Goal: Browse casually: Explore the website without a specific task or goal

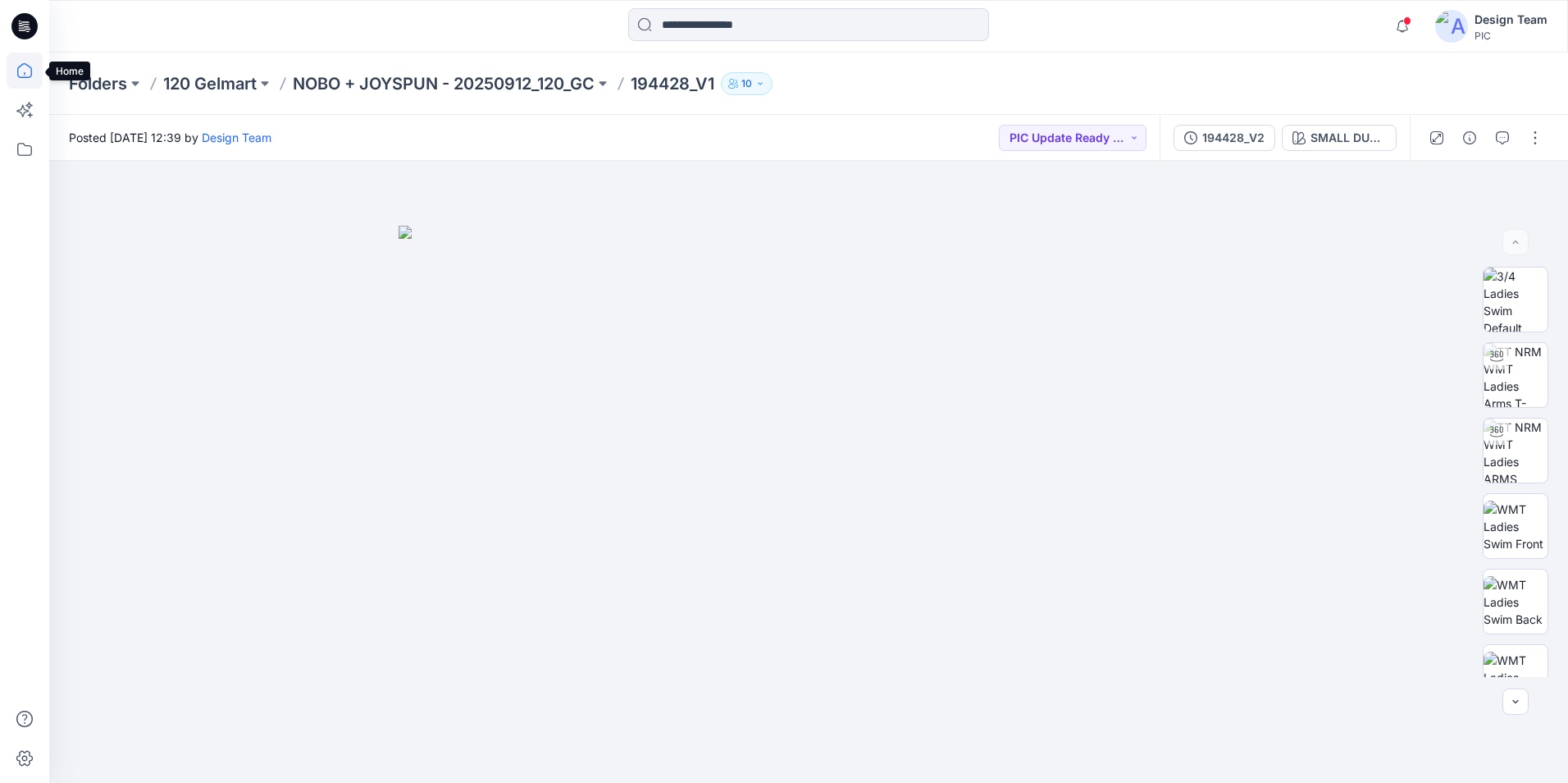
click at [23, 80] on icon at bounding box center [25, 70] width 37 height 37
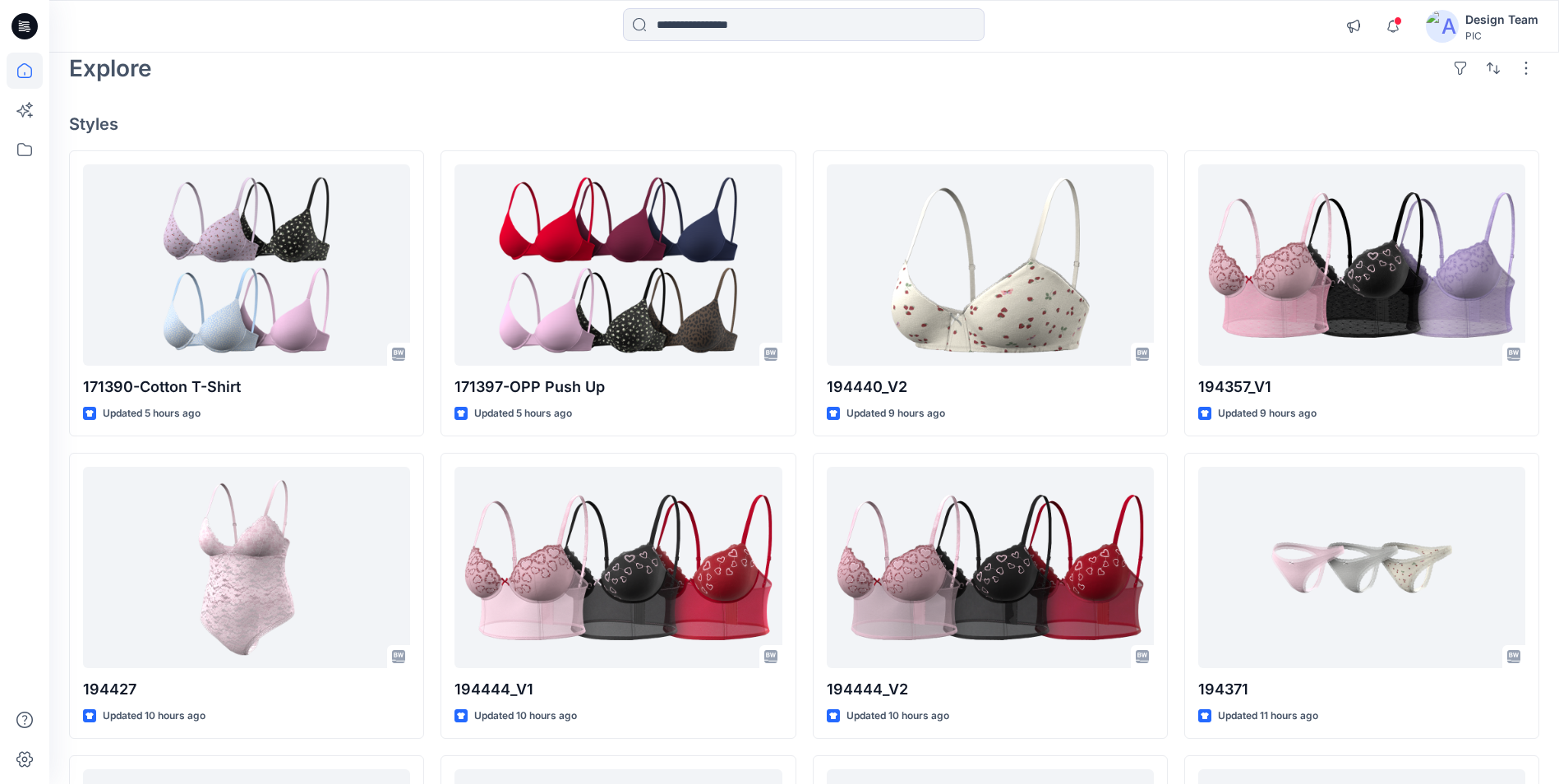
scroll to position [82, 0]
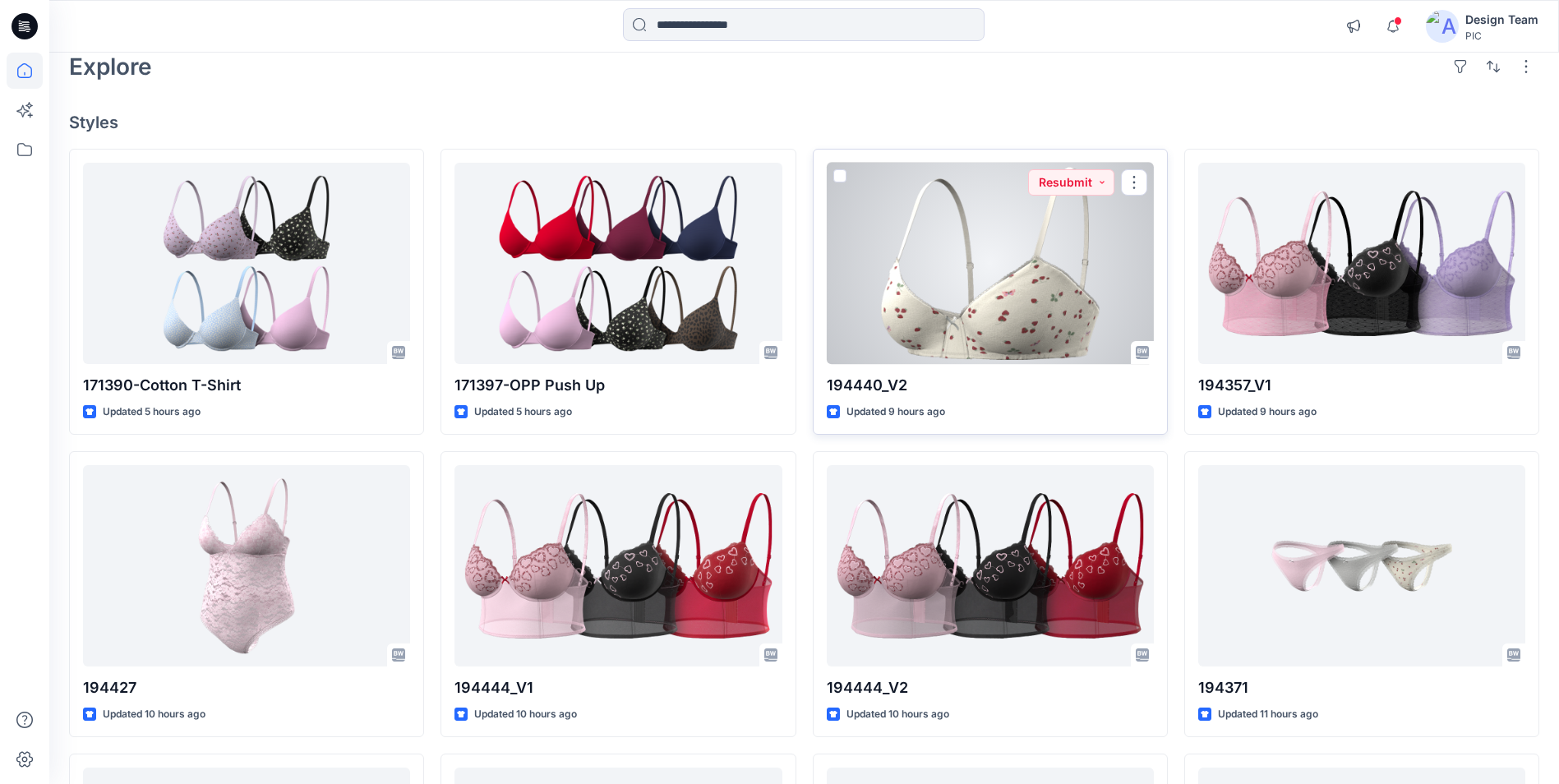
click at [993, 255] on div at bounding box center [990, 264] width 327 height 202
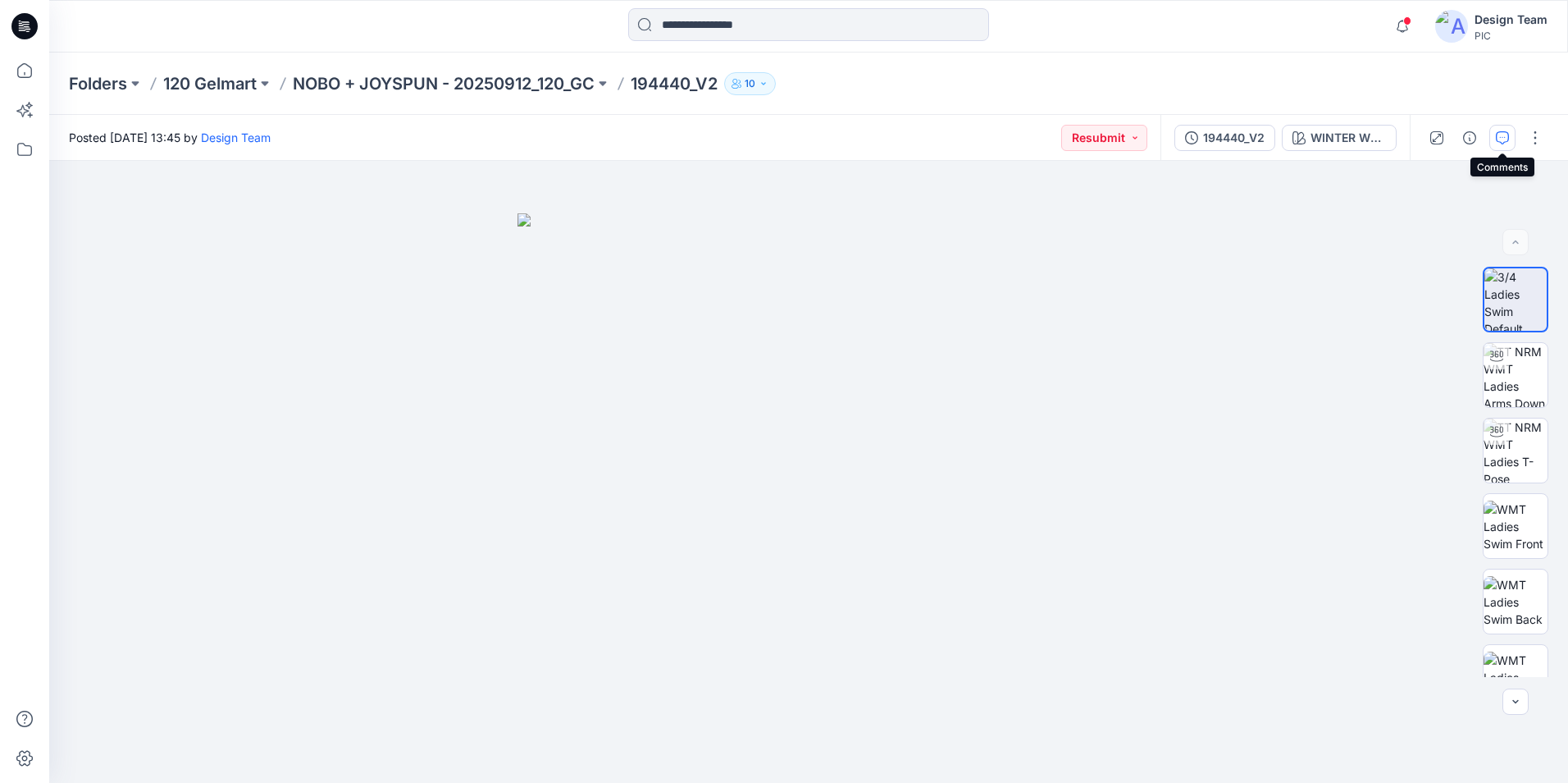
click at [1503, 144] on button "button" at bounding box center [1502, 137] width 27 height 27
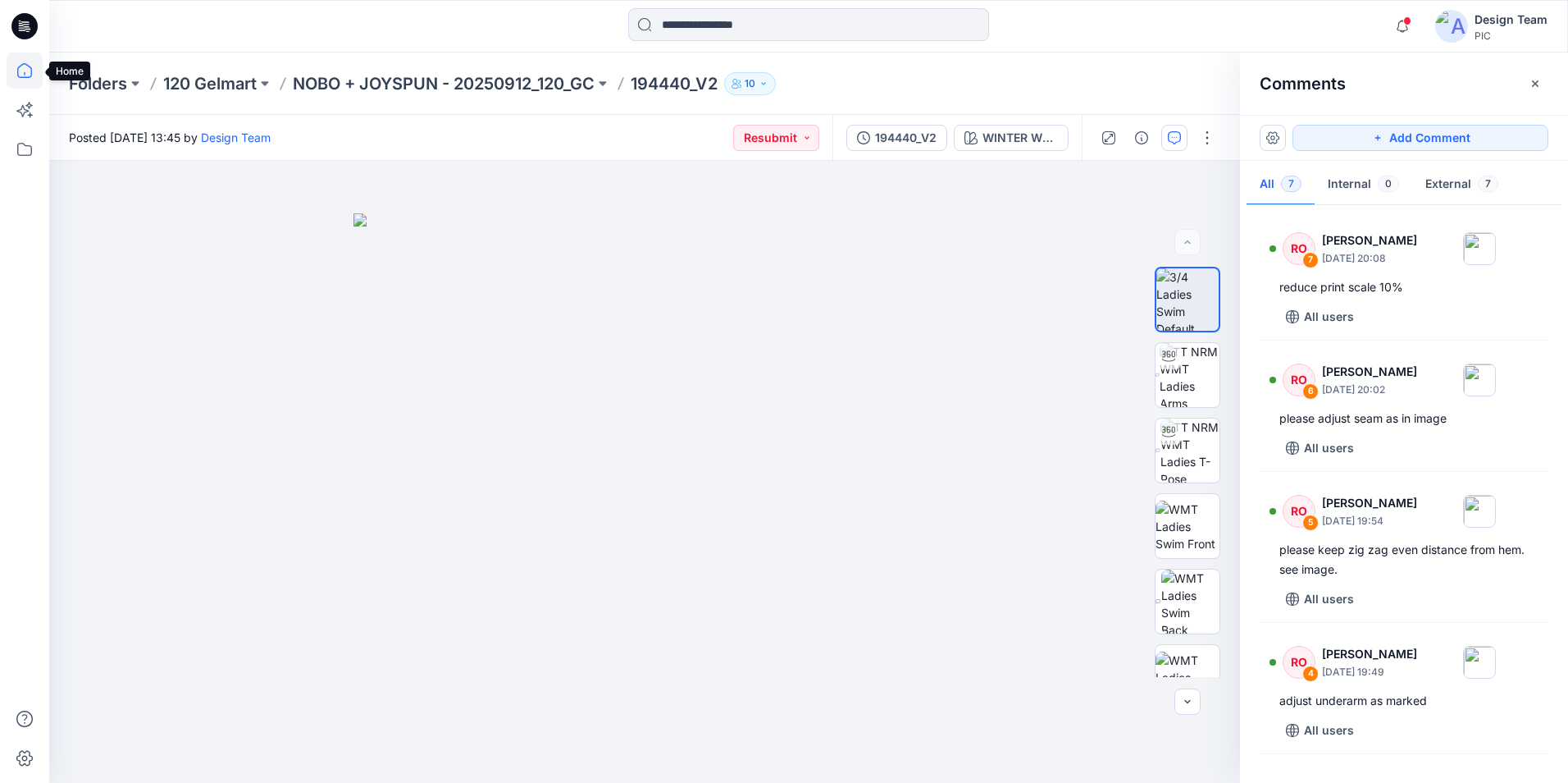
click at [27, 83] on icon at bounding box center [25, 70] width 37 height 37
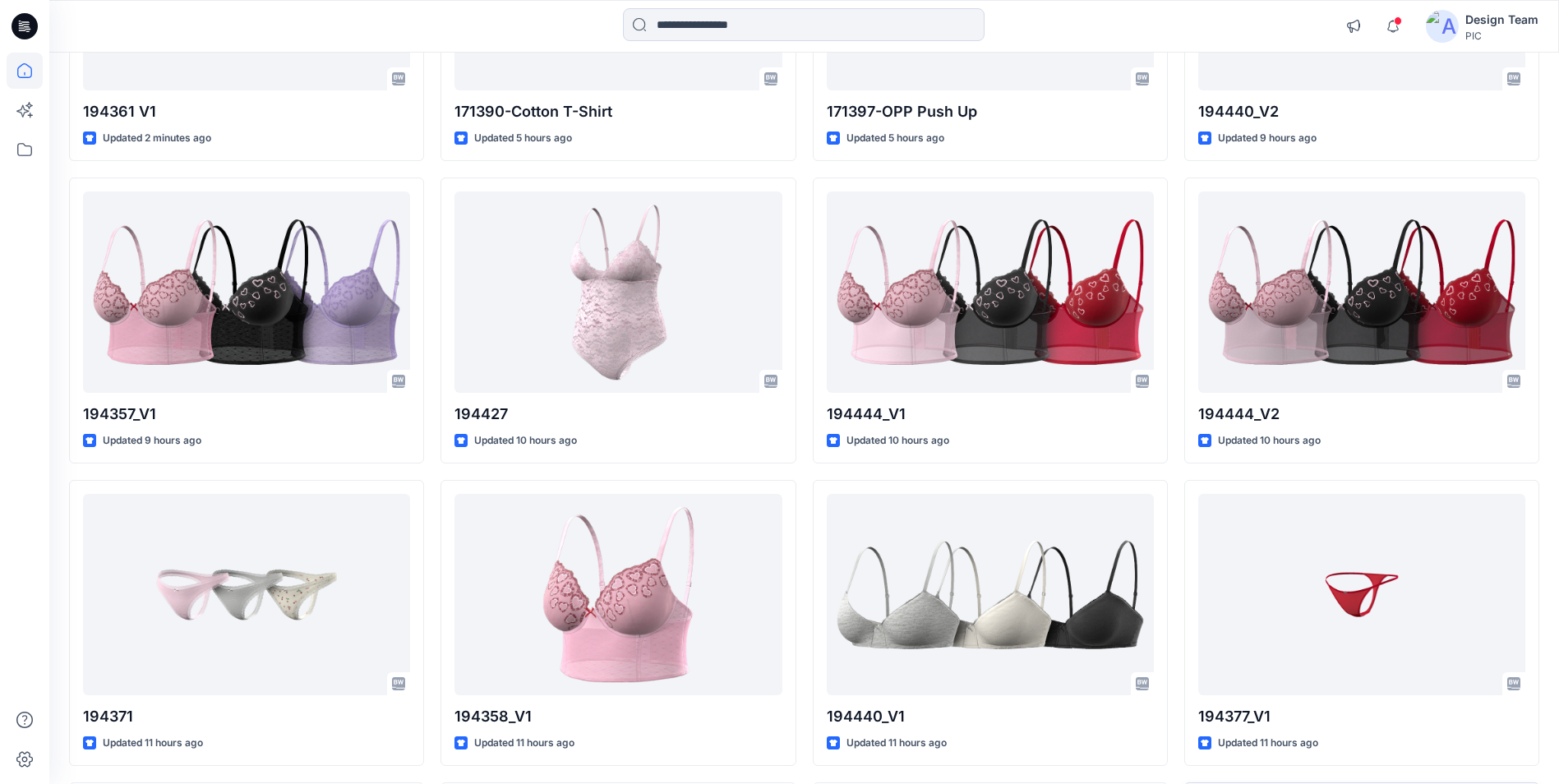
scroll to position [343, 0]
